Goal: Go to known website: Access a specific website the user already knows

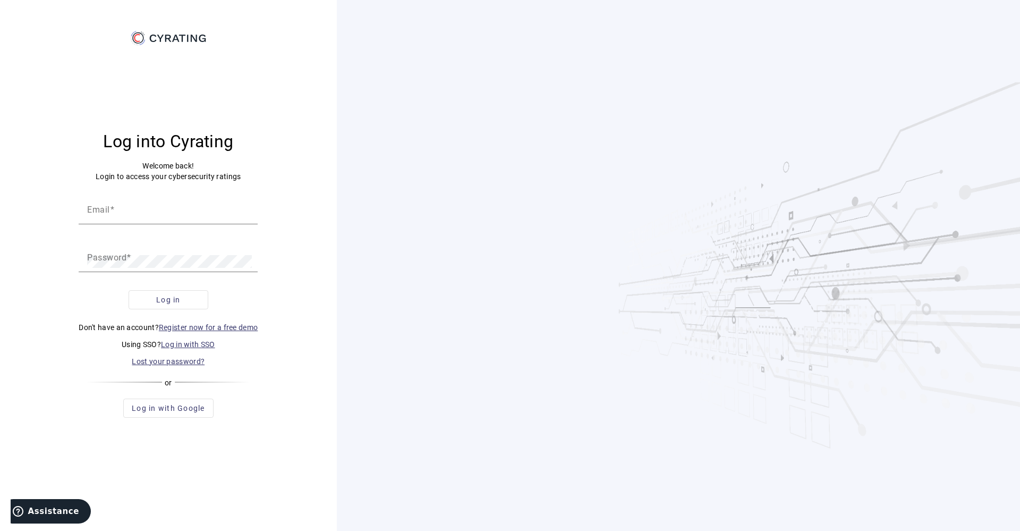
click at [205, 342] on link "Log in with SSO" at bounding box center [188, 344] width 54 height 8
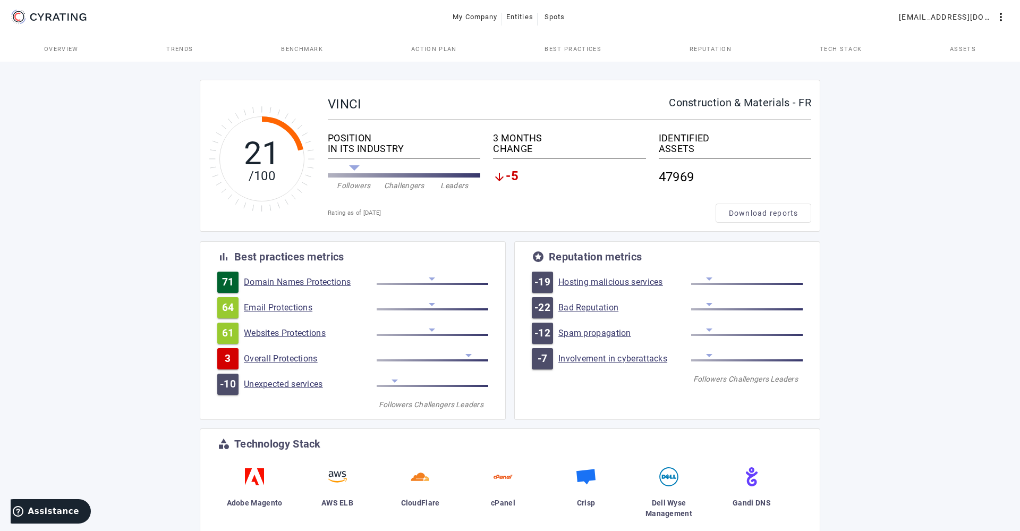
click at [962, 44] on span "Assets" at bounding box center [963, 48] width 26 height 25
